Goal: Information Seeking & Learning: Learn about a topic

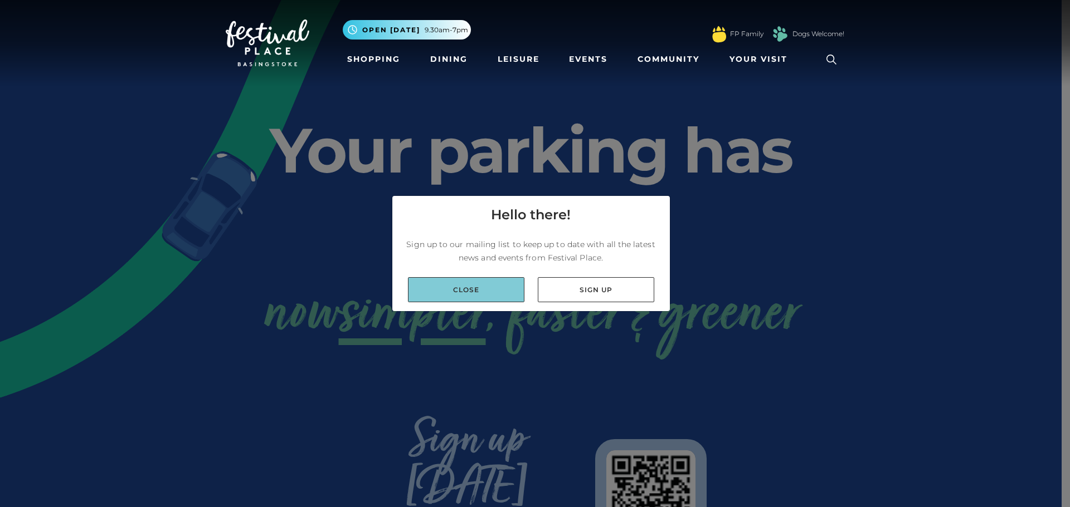
click at [491, 291] on link "Close" at bounding box center [466, 289] width 116 height 25
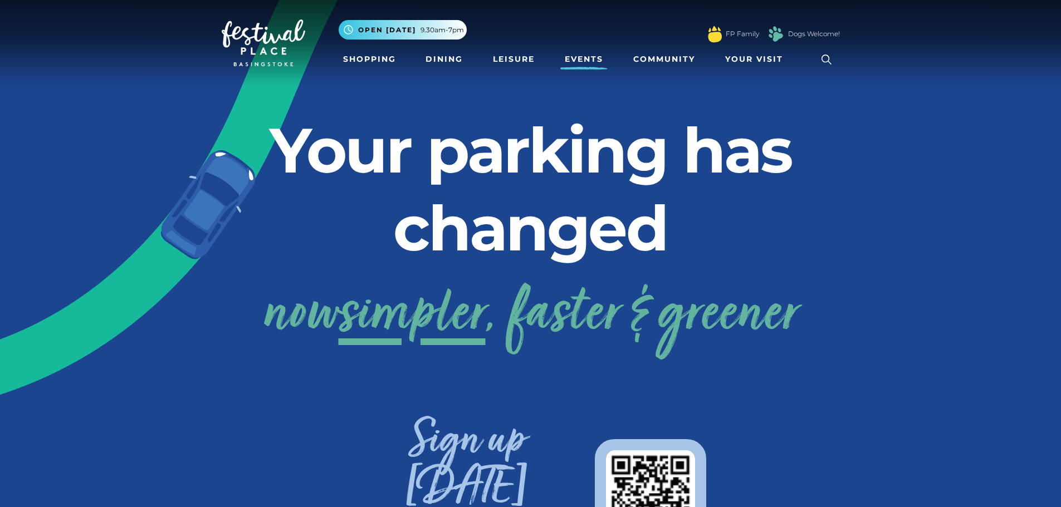
click at [590, 58] on link "Events" at bounding box center [583, 59] width 47 height 21
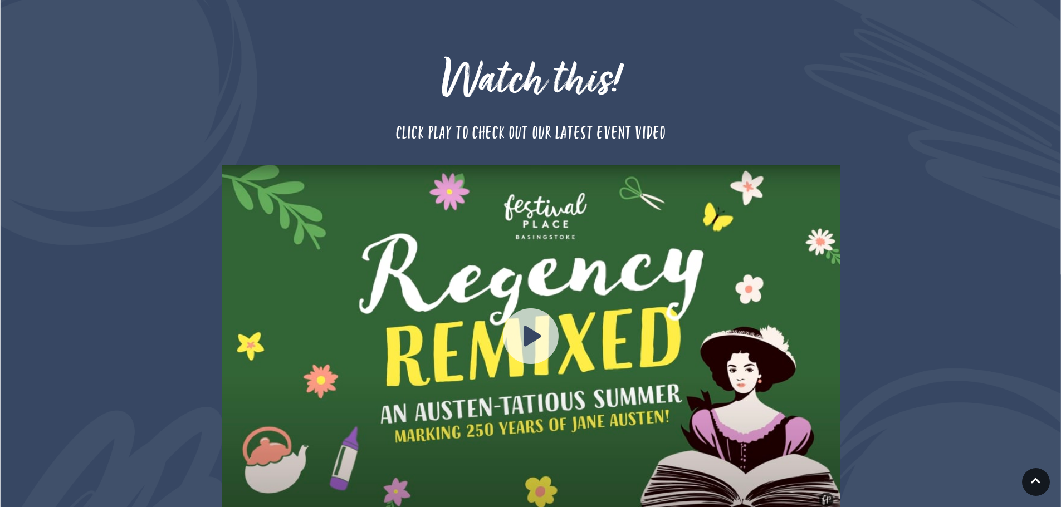
scroll to position [1003, 0]
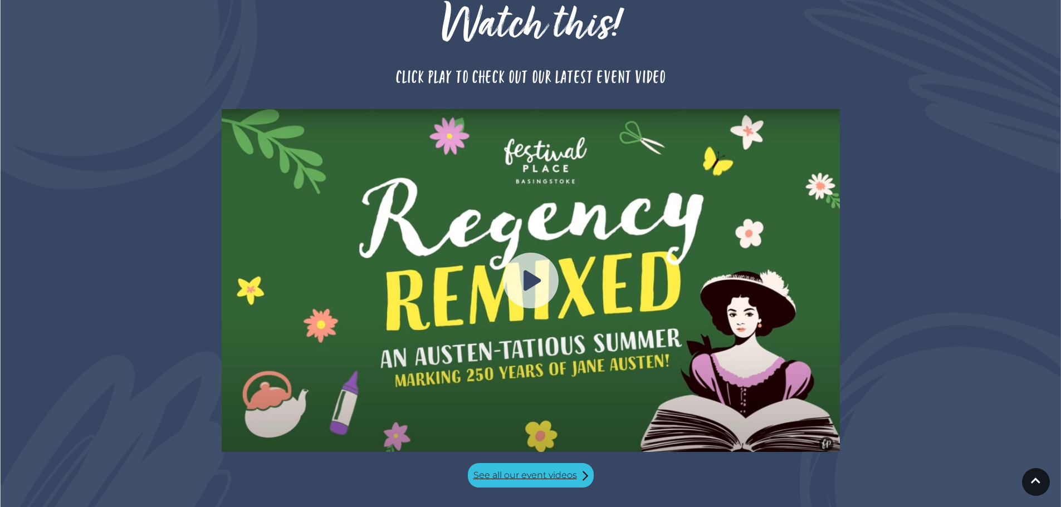
click at [555, 463] on link "See all our event videos" at bounding box center [531, 475] width 126 height 25
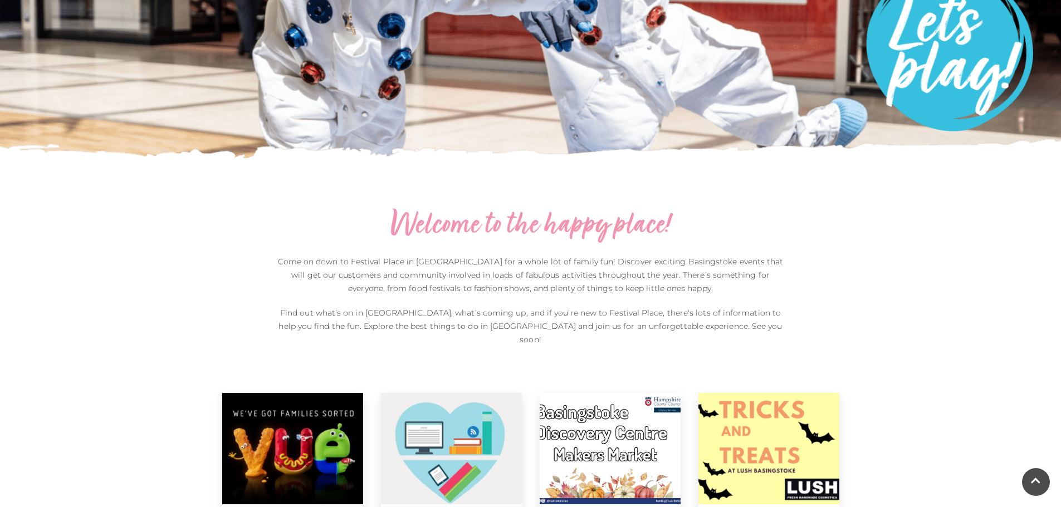
scroll to position [0, 0]
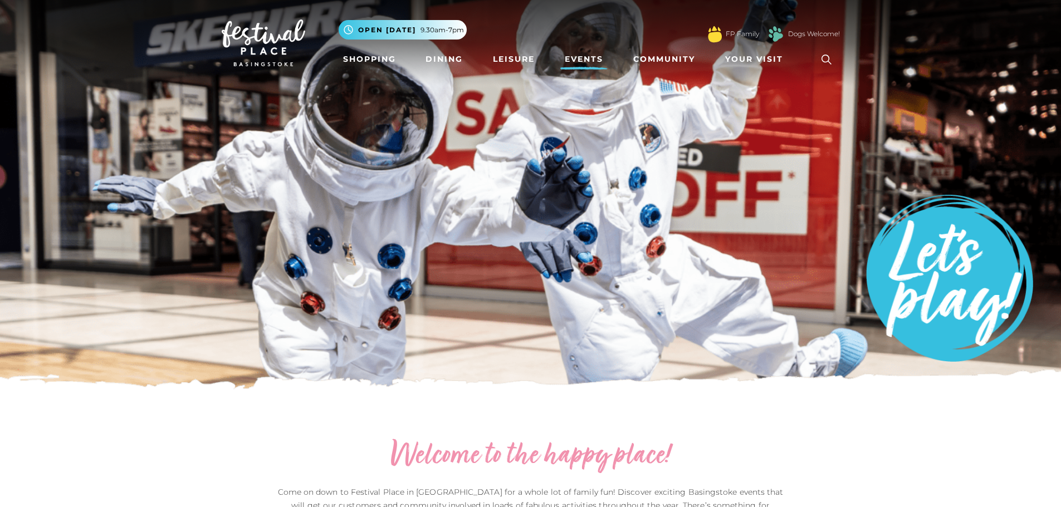
click at [270, 37] on img at bounding box center [264, 42] width 84 height 47
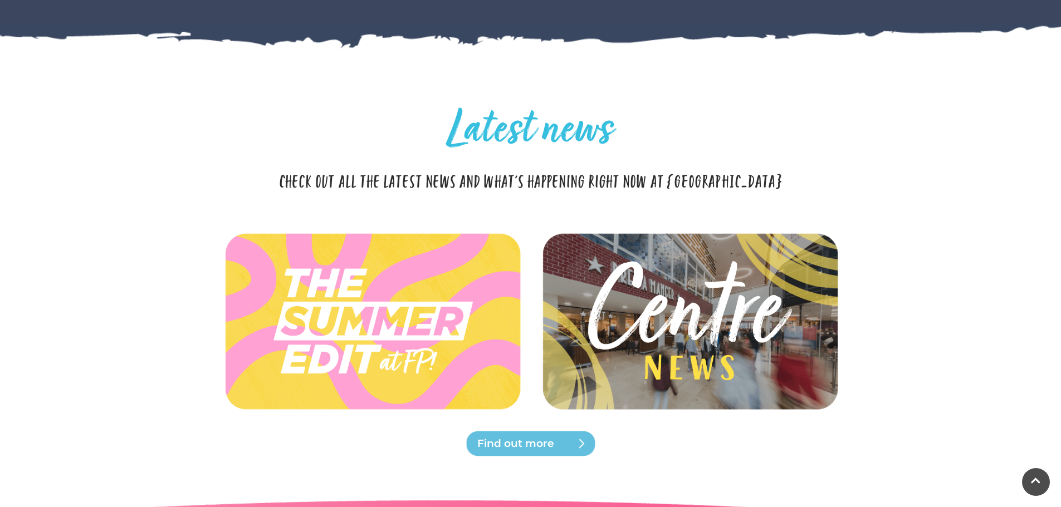
scroll to position [2333, 0]
